Goal: Check status: Check status

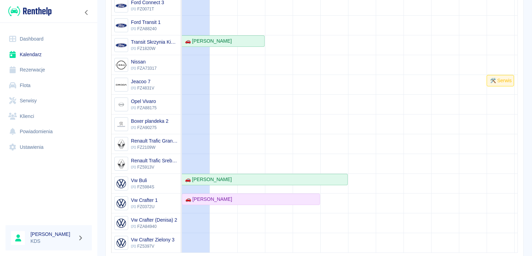
scroll to position [130, 0]
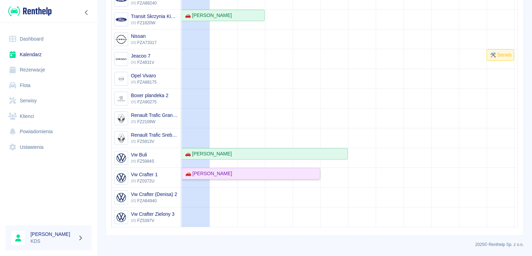
click at [219, 170] on div "🚗 [PERSON_NAME]" at bounding box center [208, 173] width 50 height 7
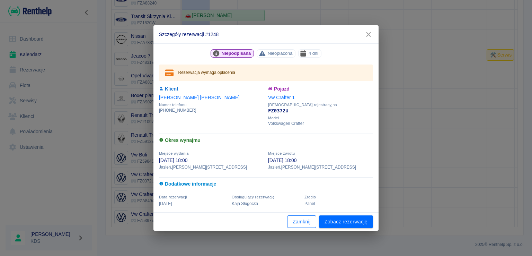
click at [307, 222] on button "Zamknij" at bounding box center [301, 221] width 29 height 13
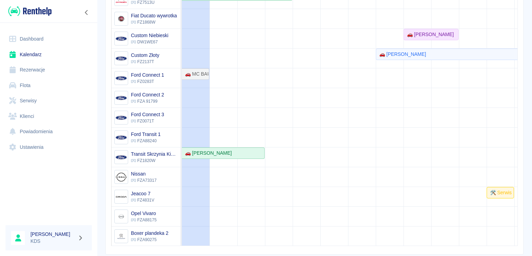
scroll to position [60, 0]
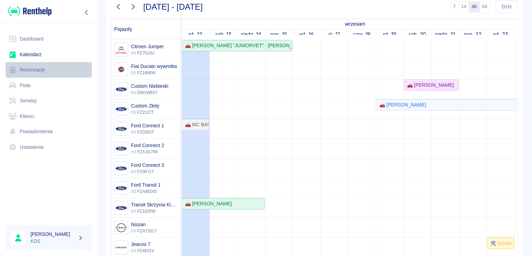
click at [40, 77] on link "Rezerwacje" at bounding box center [49, 70] width 86 height 16
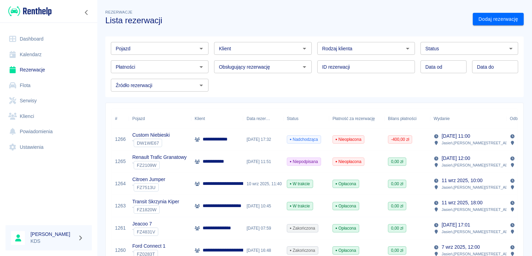
click at [246, 140] on div "[DATE] 17:32" at bounding box center [263, 139] width 40 height 22
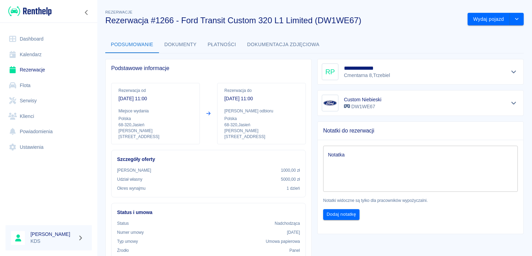
click at [27, 54] on link "Kalendarz" at bounding box center [49, 55] width 86 height 16
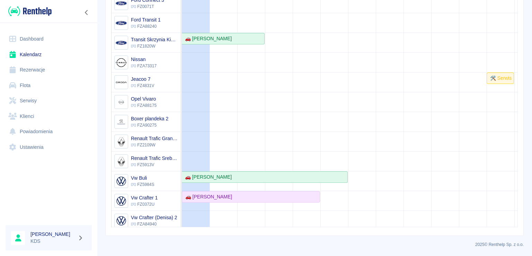
scroll to position [18, 0]
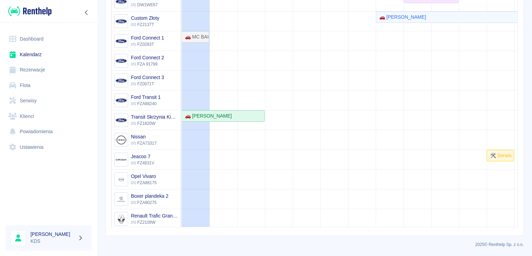
click at [38, 54] on link "Kalendarz" at bounding box center [49, 55] width 86 height 16
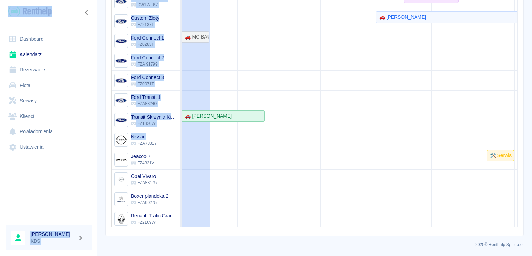
click at [172, 128] on div "Dashboard Kalendarz Rezerwacje Flota Serwisy Klienci Powiadomienia Ustawienia […" at bounding box center [266, 128] width 532 height 256
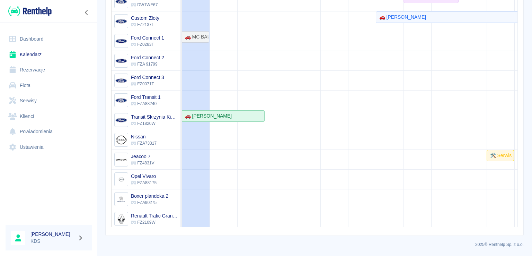
click at [337, 100] on td at bounding box center [335, 139] width 28 height 375
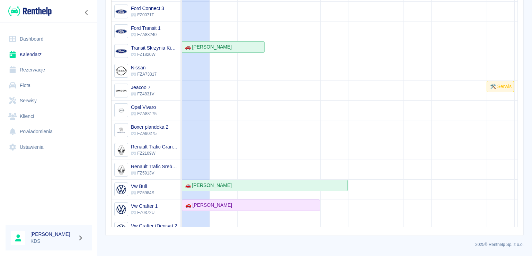
scroll to position [122, 0]
